Goal: Information Seeking & Learning: Learn about a topic

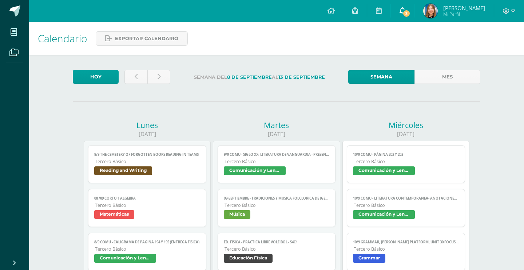
click at [406, 16] on span "3" at bounding box center [407, 13] width 8 height 8
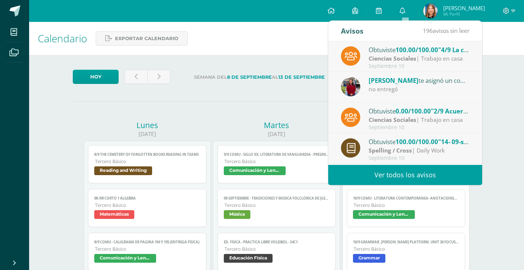
click at [414, 180] on link "Ver todos los avisos" at bounding box center [406, 175] width 154 height 20
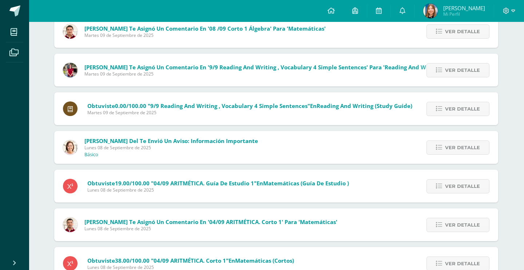
scroll to position [833, 0]
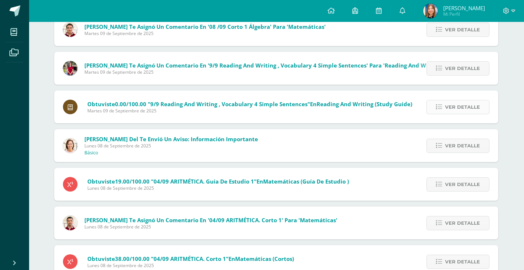
click at [459, 100] on span "Ver detalle" at bounding box center [462, 106] width 35 height 13
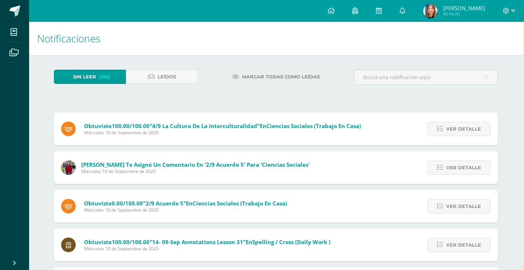
scroll to position [0, 1]
drag, startPoint x: 314, startPoint y: 26, endPoint x: 323, endPoint y: 26, distance: 8.7
click at [323, 26] on h1 "Notificaciones" at bounding box center [276, 38] width 478 height 33
click at [388, 11] on link at bounding box center [378, 11] width 23 height 22
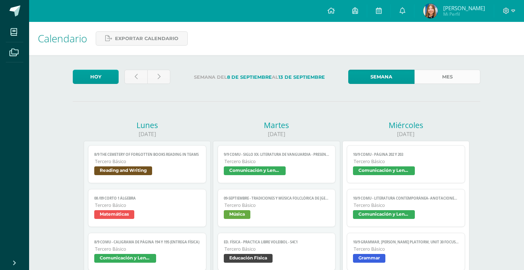
click at [448, 72] on link "Mes" at bounding box center [448, 77] width 66 height 14
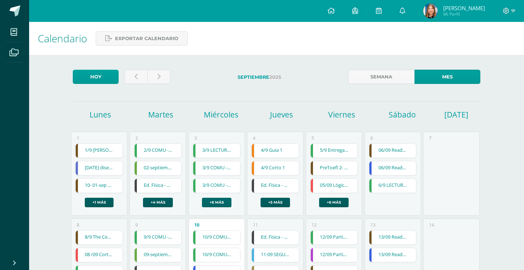
click at [221, 197] on link "+6 más" at bounding box center [217, 201] width 30 height 9
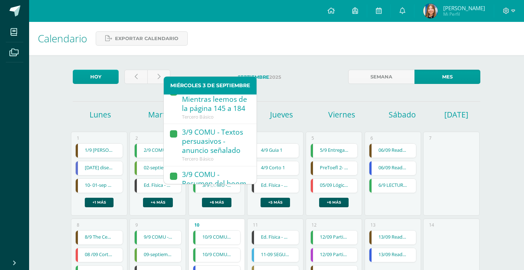
scroll to position [15, 0]
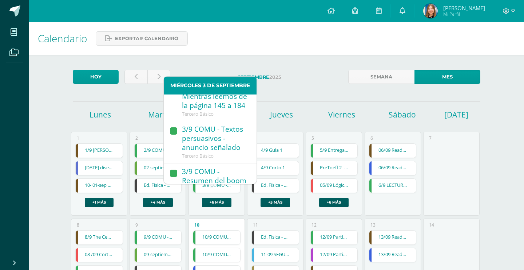
click at [213, 153] on div "Tercero Básico" at bounding box center [215, 156] width 67 height 7
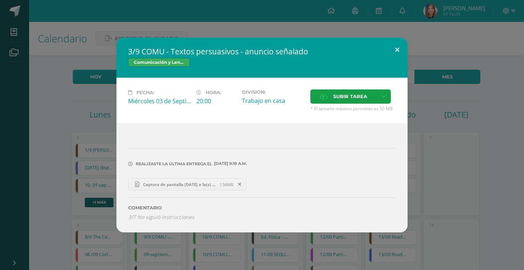
click at [401, 59] on button at bounding box center [397, 50] width 21 height 25
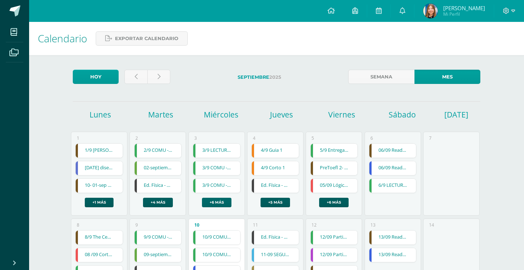
click at [217, 197] on link "+6 más" at bounding box center [217, 201] width 30 height 9
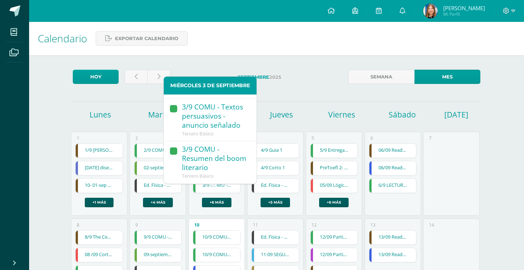
scroll to position [41, 0]
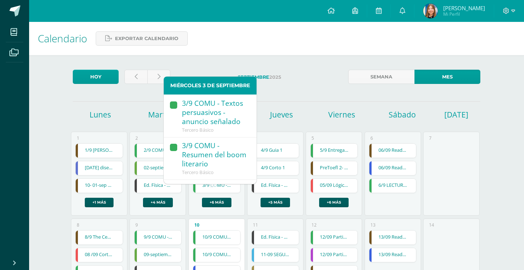
click at [219, 141] on div "3/9 COMU - Resumen del boom literario" at bounding box center [215, 155] width 67 height 28
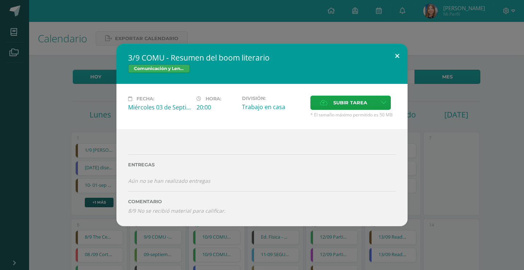
click at [396, 68] on button at bounding box center [397, 56] width 21 height 25
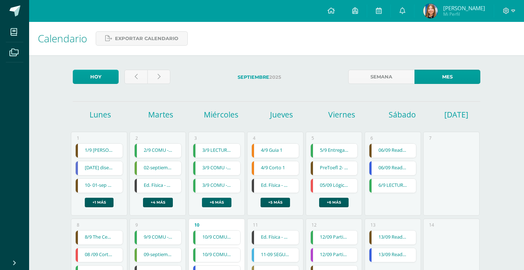
click at [217, 197] on link "+6 más" at bounding box center [217, 201] width 30 height 9
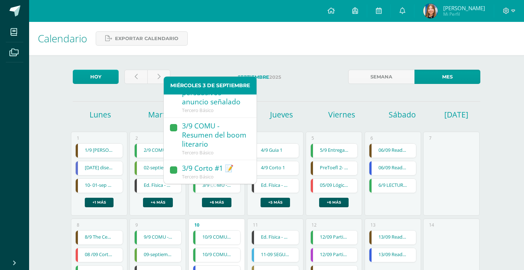
scroll to position [63, 0]
click at [214, 119] on div "3/9 COMU - Resumen del boom literario" at bounding box center [215, 133] width 67 height 28
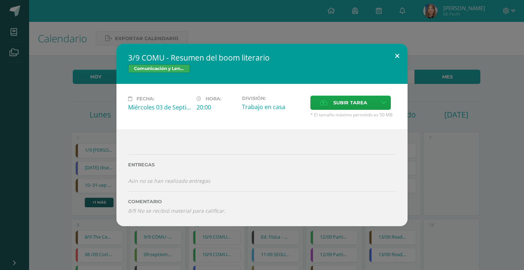
click at [398, 67] on button at bounding box center [397, 56] width 21 height 25
